Goal: Transaction & Acquisition: Purchase product/service

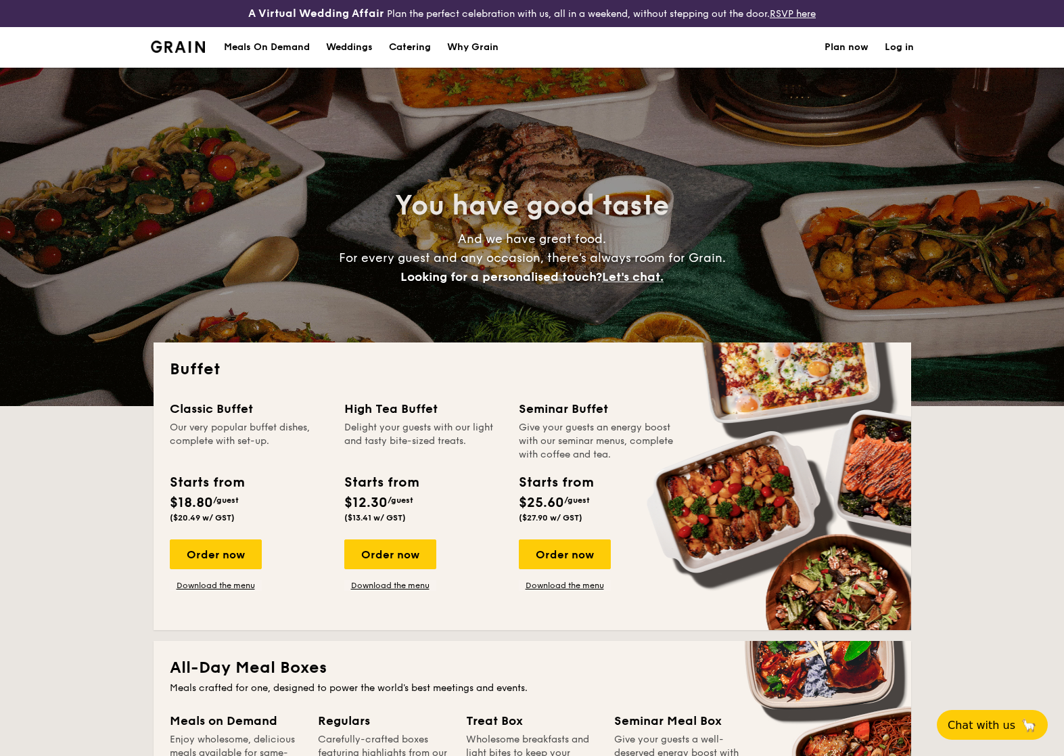
select select
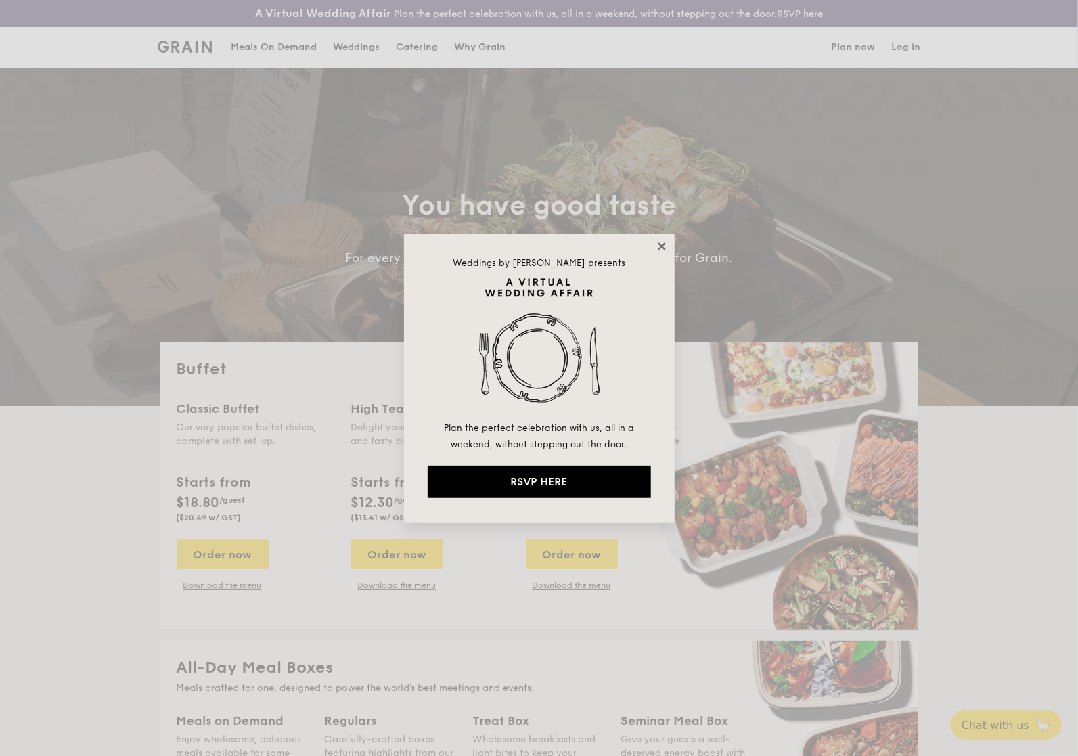
click at [656, 240] on icon at bounding box center [662, 246] width 12 height 12
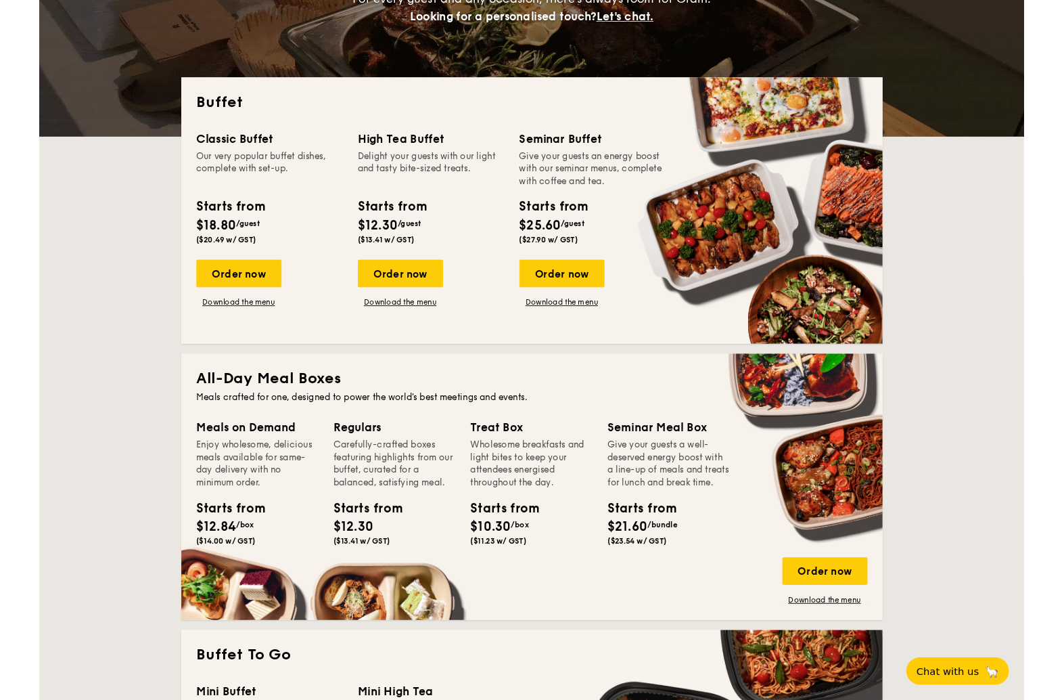
scroll to position [260, 0]
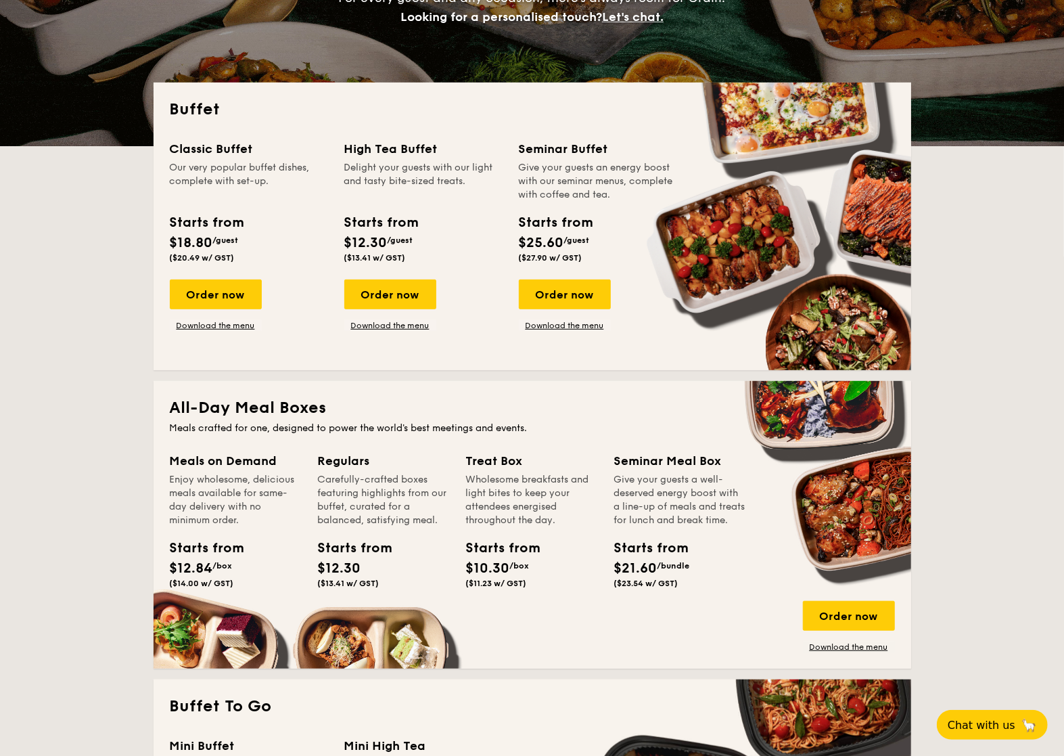
click at [633, 258] on div "Starts from $25.60 /guest ($27.90 w/ GST)" at bounding box center [598, 239] width 169 height 55
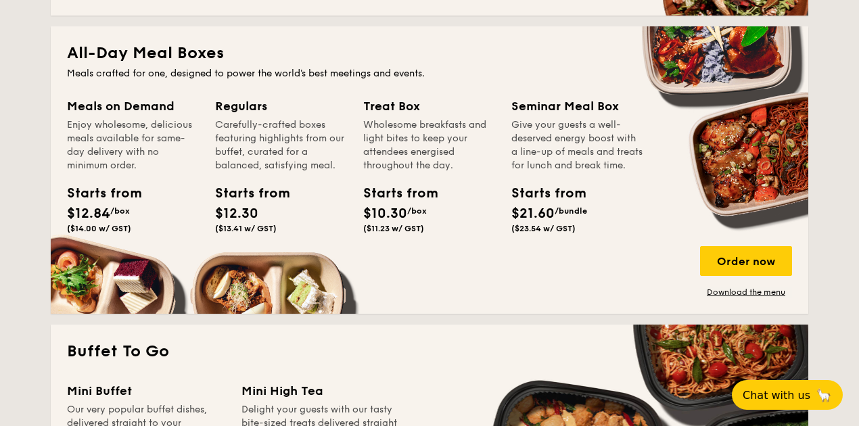
scroll to position [614, 0]
drag, startPoint x: 392, startPoint y: 135, endPoint x: 459, endPoint y: 156, distance: 70.6
click at [459, 156] on div "Wholesome breakfasts and light bites to keep your attendees energised throughou…" at bounding box center [429, 145] width 132 height 54
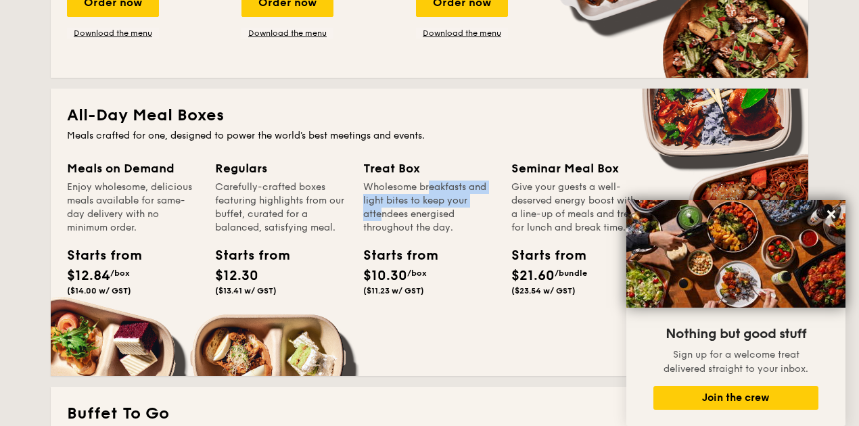
scroll to position [552, 0]
click at [508, 330] on div "Treat Box Wholesome breakfasts and light bites to keep your attendees energised…" at bounding box center [437, 246] width 148 height 175
click at [830, 208] on button at bounding box center [832, 215] width 22 height 22
